Goal: Task Accomplishment & Management: Complete application form

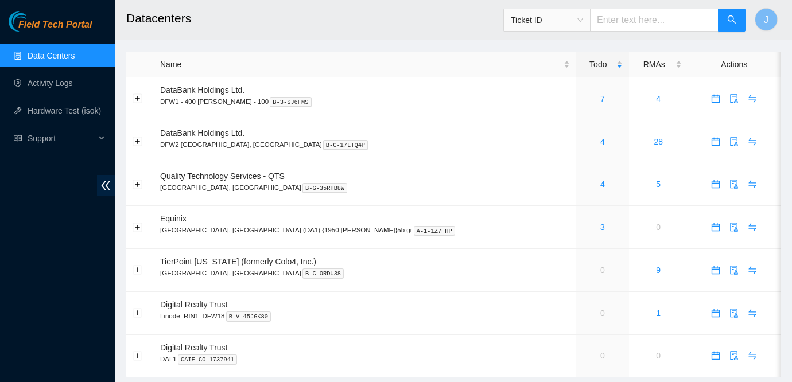
click at [233, 65] on div "Name" at bounding box center [365, 64] width 410 height 13
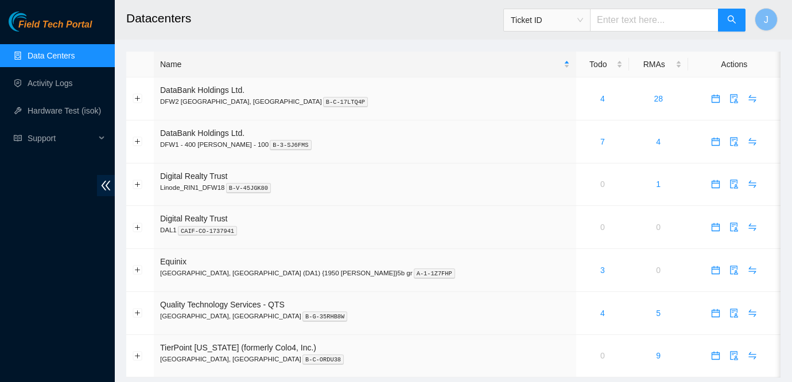
click at [296, 41] on main "Datacenters Ticket ID J Name Todo RMAs Actions DataBank Holdings Ltd. DFW2 Rich…" at bounding box center [453, 194] width 677 height 389
click at [258, 68] on div "Name" at bounding box center [365, 64] width 410 height 13
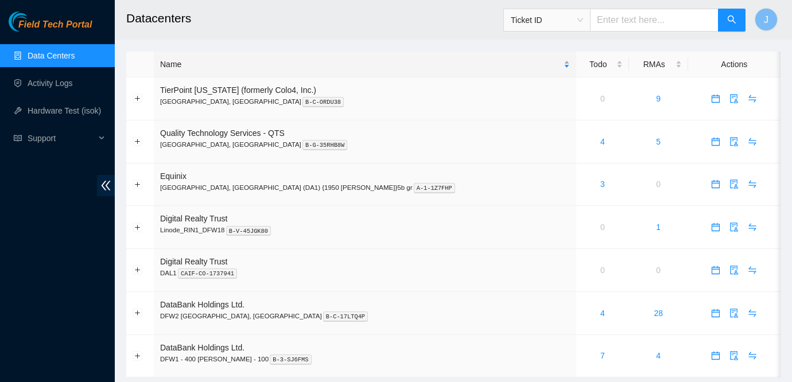
click at [256, 64] on div "Name" at bounding box center [365, 64] width 410 height 13
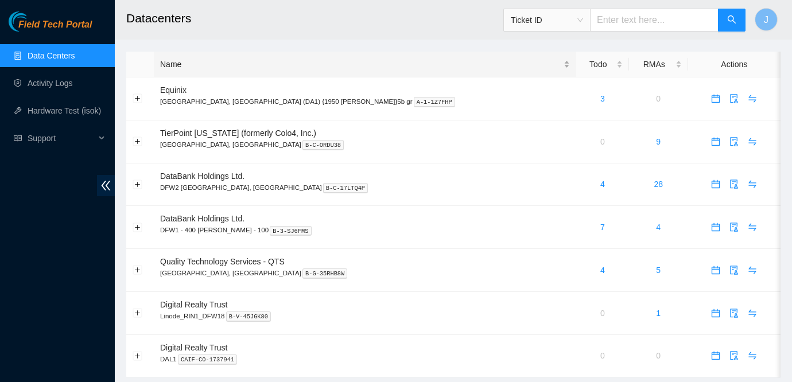
click at [256, 64] on div "Name" at bounding box center [365, 64] width 410 height 13
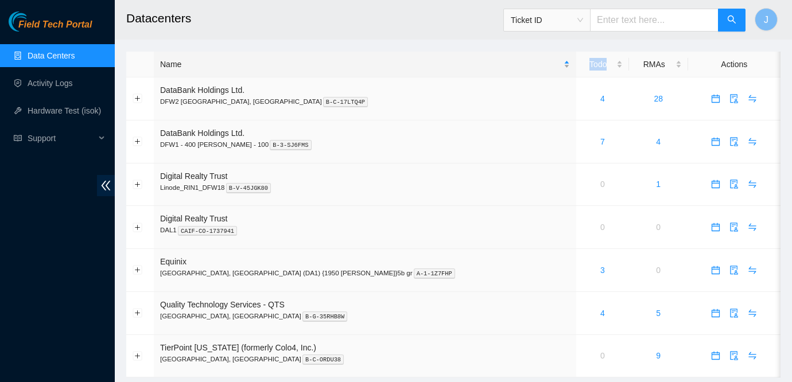
click at [256, 64] on div "Name" at bounding box center [365, 64] width 410 height 13
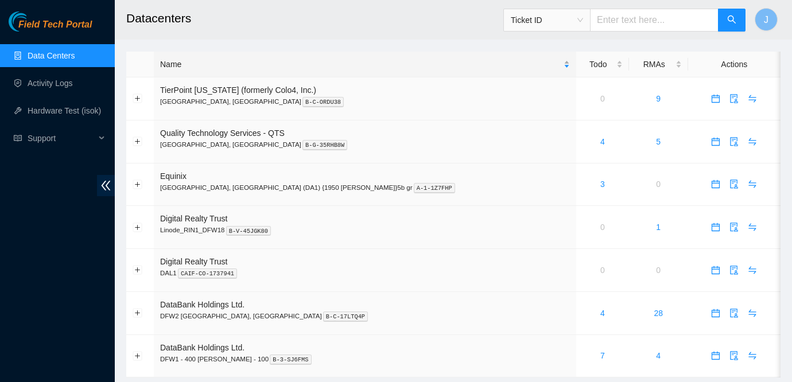
click at [256, 64] on div "Name" at bounding box center [365, 64] width 410 height 13
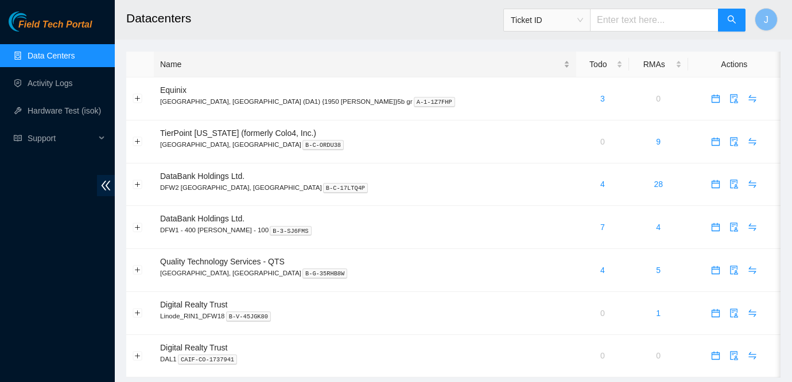
click at [442, 65] on div "Name" at bounding box center [365, 64] width 410 height 13
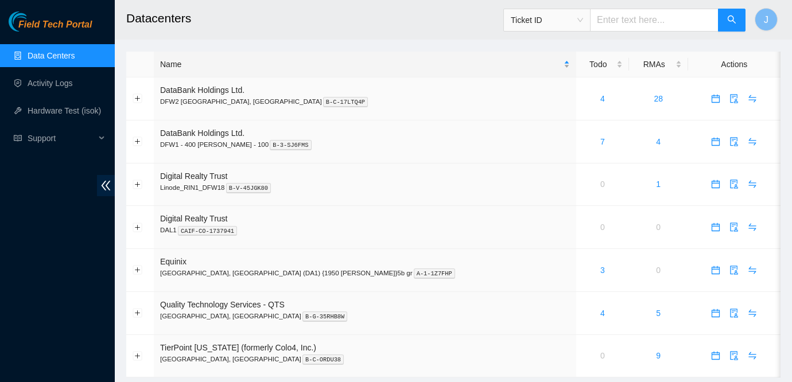
click at [326, 69] on div "Name" at bounding box center [365, 64] width 410 height 13
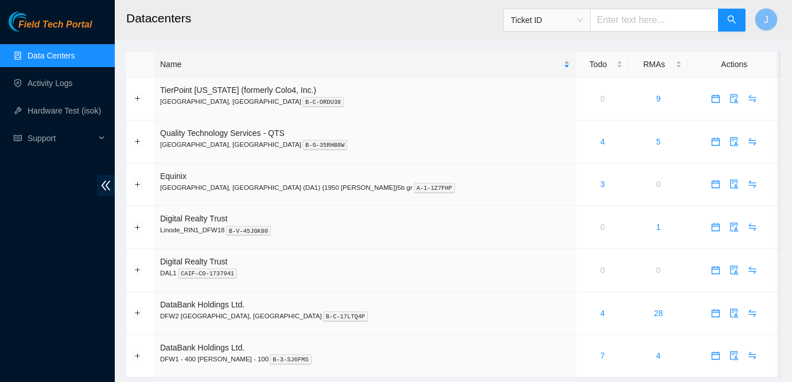
click at [326, 69] on div "Name" at bounding box center [365, 64] width 410 height 13
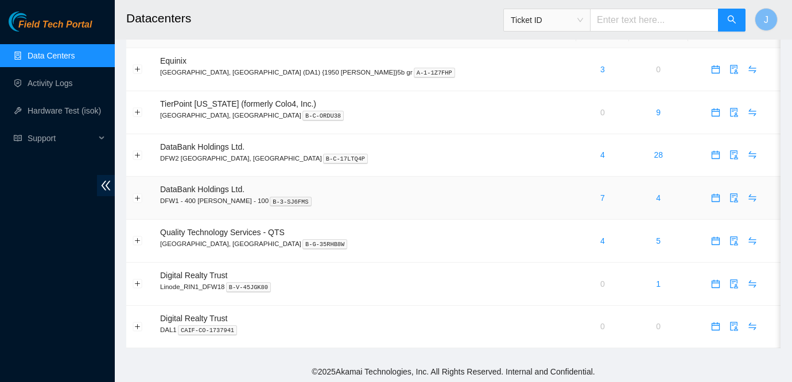
scroll to position [30, 0]
click at [75, 54] on link "Data Centers" at bounding box center [51, 55] width 47 height 9
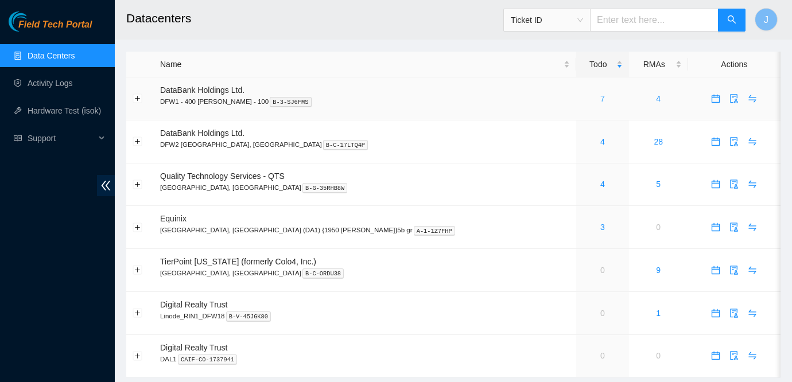
click at [600, 100] on link "7" at bounding box center [602, 98] width 5 height 9
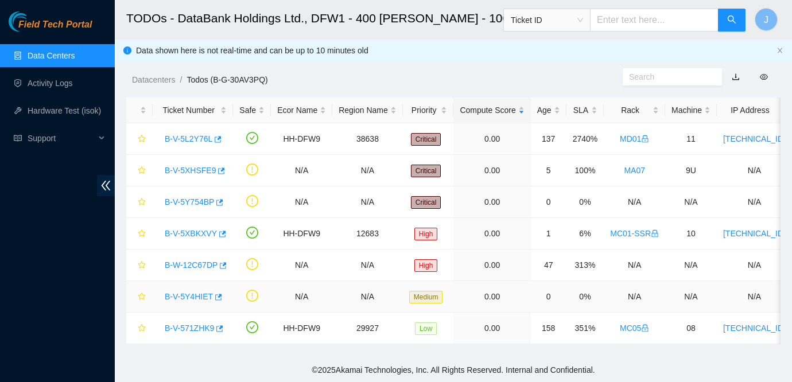
click at [188, 296] on link "B-V-5Y4HIET" at bounding box center [189, 296] width 48 height 9
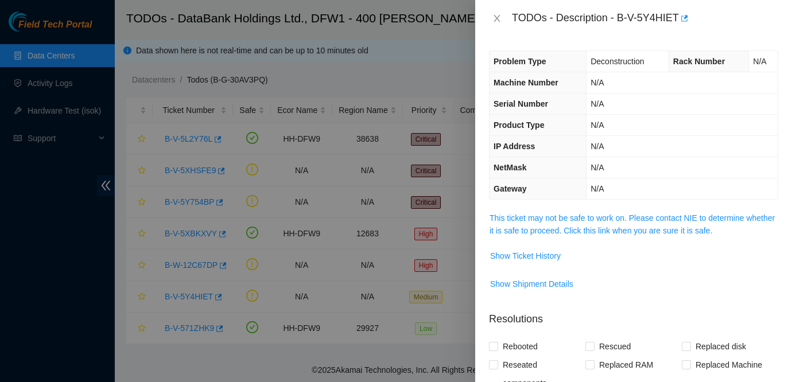
click at [572, 203] on div "Problem Type Deconstruction Rack Number N/A Machine Number N/A Serial Number N/…" at bounding box center [633, 209] width 317 height 345
click at [559, 228] on link "This ticket may not be safe to work on. Please contact NIE to determine whether…" at bounding box center [631, 224] width 285 height 22
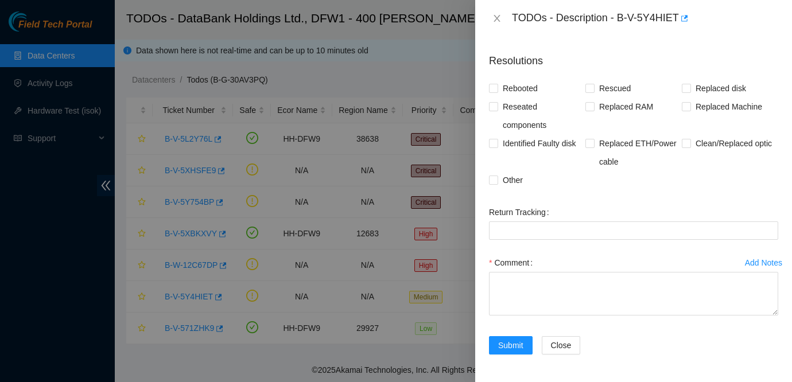
scroll to position [960, 0]
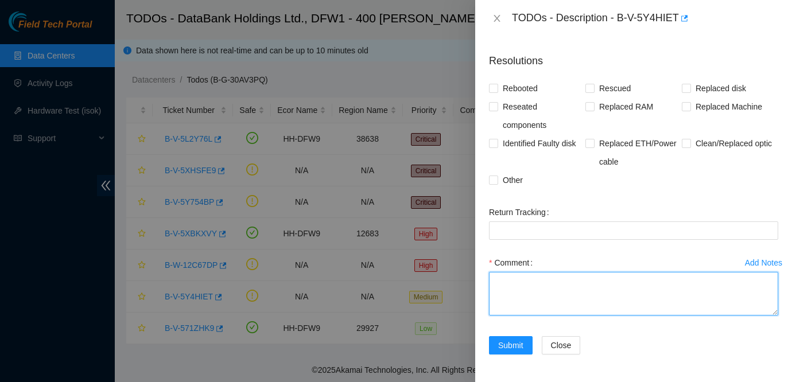
click at [539, 295] on textarea "Comment" at bounding box center [633, 294] width 289 height 44
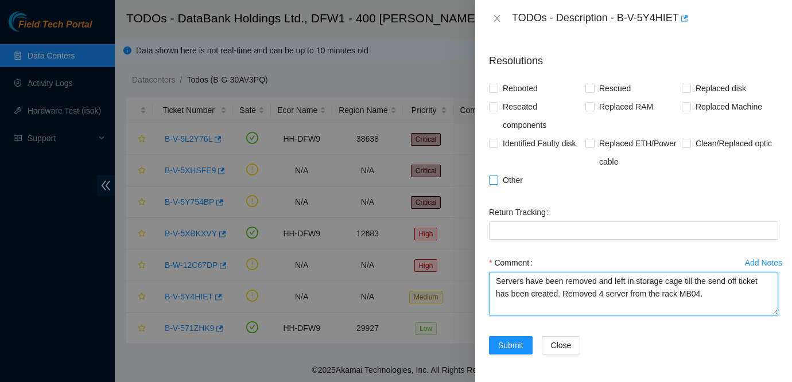
type textarea "Servers have been removed and left in storage cage till the send off ticket has…"
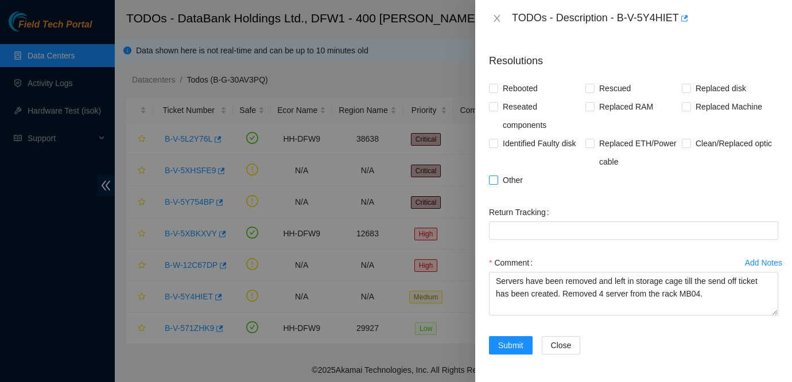
click at [506, 189] on span "Other" at bounding box center [512, 180] width 29 height 18
click at [497, 184] on input "Other" at bounding box center [493, 180] width 8 height 8
checkbox input "true"
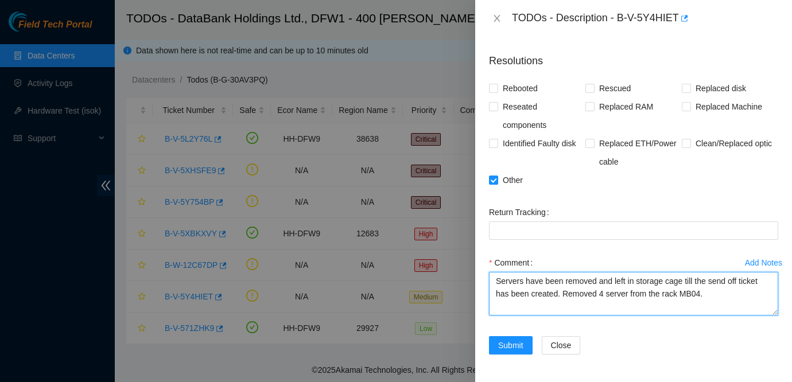
click at [715, 295] on textarea "Servers have been removed and left in storage cage till the send off ticket has…" at bounding box center [633, 294] width 289 height 44
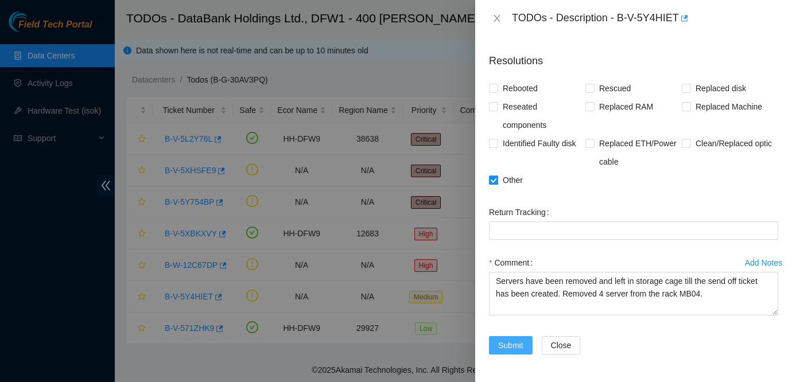
click at [505, 346] on span "Submit" at bounding box center [510, 345] width 25 height 13
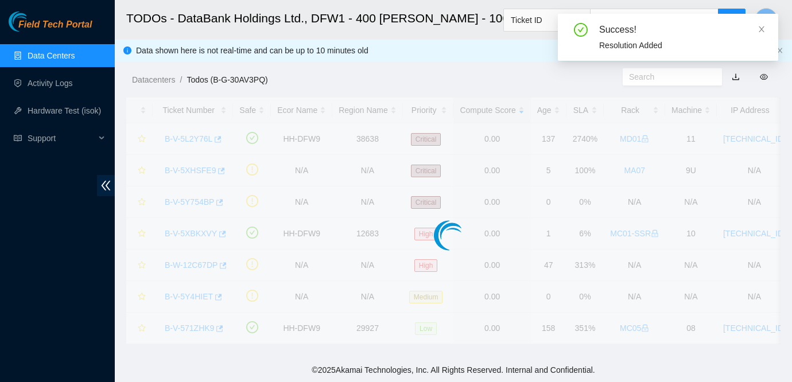
scroll to position [296, 0]
